Goal: Task Accomplishment & Management: Manage account settings

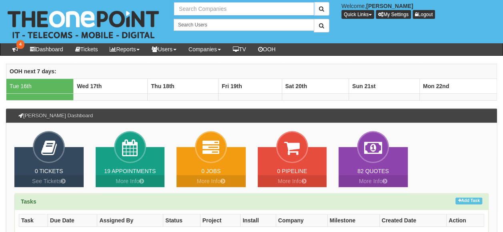
click at [230, 10] on input "text" at bounding box center [244, 9] width 140 height 14
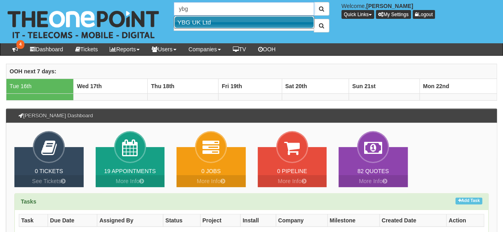
click at [206, 24] on link "YBG UK Ltd" at bounding box center [243, 22] width 139 height 12
type input "YBG UK Ltd"
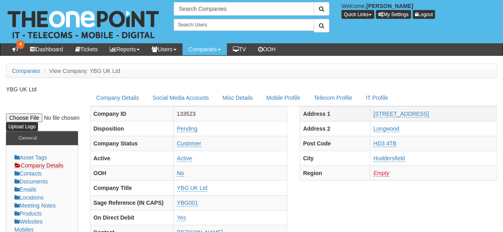
click at [433, 111] on td "[STREET_ADDRESS]" at bounding box center [433, 113] width 127 height 15
click at [430, 113] on td "28a Ballroyd Lane" at bounding box center [433, 113] width 127 height 15
click at [427, 112] on td "28a Ballroyd Lane" at bounding box center [433, 113] width 127 height 15
click at [424, 112] on link "28a Ballroyd Lane" at bounding box center [400, 113] width 55 height 7
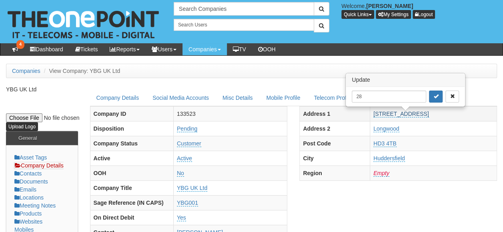
type input "2"
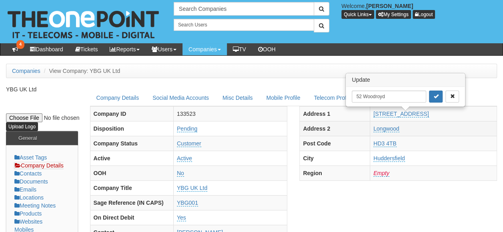
type input "52 Woodroyd"
click at [426, 128] on td "Longwood" at bounding box center [433, 128] width 127 height 15
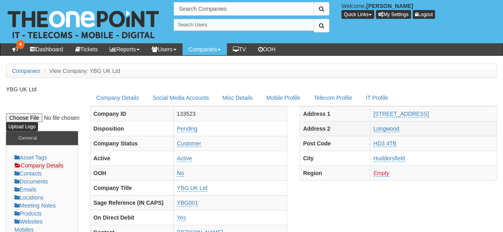
click at [409, 128] on td "Longwood" at bounding box center [433, 128] width 127 height 15
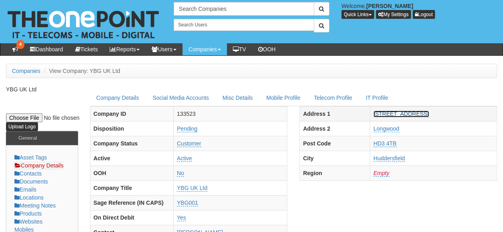
click at [421, 114] on link "28a Ballroyd Lane" at bounding box center [400, 113] width 55 height 7
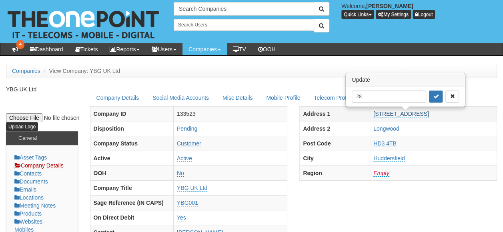
type input "2"
type input "52 Woodroyd"
click at [431, 98] on button "submit" at bounding box center [436, 96] width 14 height 12
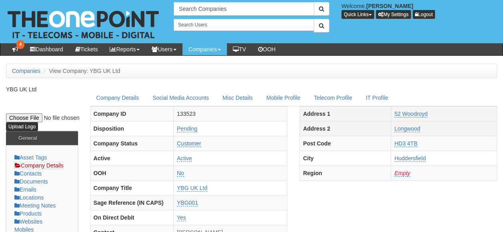
click at [424, 129] on td "Longwood" at bounding box center [444, 128] width 106 height 15
click at [415, 128] on link "Longwood" at bounding box center [407, 128] width 26 height 7
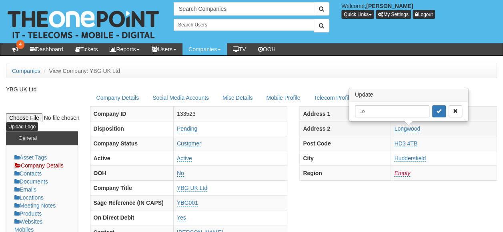
type input "L"
click at [420, 130] on td "Longwood Update" at bounding box center [444, 128] width 106 height 15
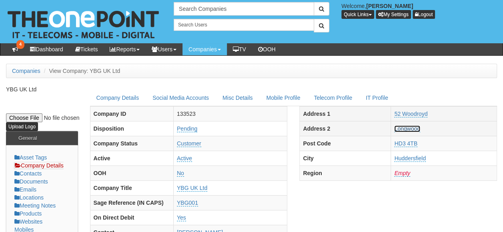
click at [415, 126] on link "Longwood" at bounding box center [407, 128] width 26 height 7
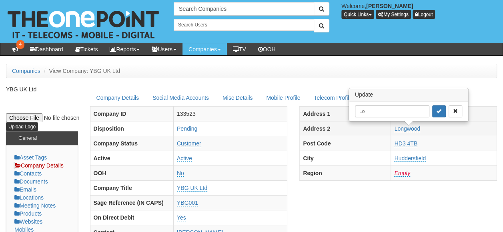
type input "L"
type input "Golcar"
click at [436, 110] on icon "submit" at bounding box center [438, 110] width 5 height 5
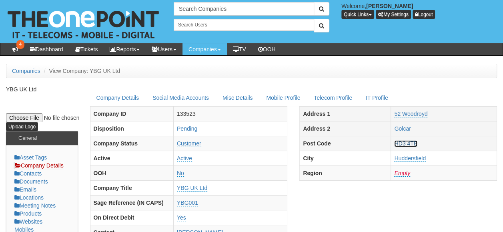
click at [412, 144] on link "HD3 4TB" at bounding box center [405, 143] width 23 height 7
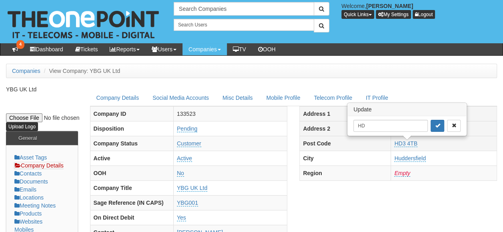
type input "H"
type input "HD7 4PG"
click at [435, 124] on icon "submit" at bounding box center [437, 125] width 5 height 5
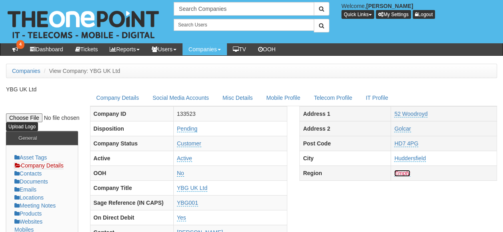
click at [409, 171] on link "Empty" at bounding box center [402, 173] width 16 height 7
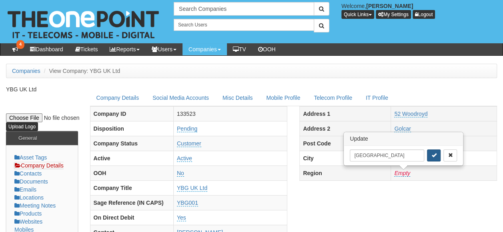
type input "West Yorkshire"
click at [431, 154] on icon "submit" at bounding box center [433, 154] width 5 height 5
